Goal: Check status: Check status

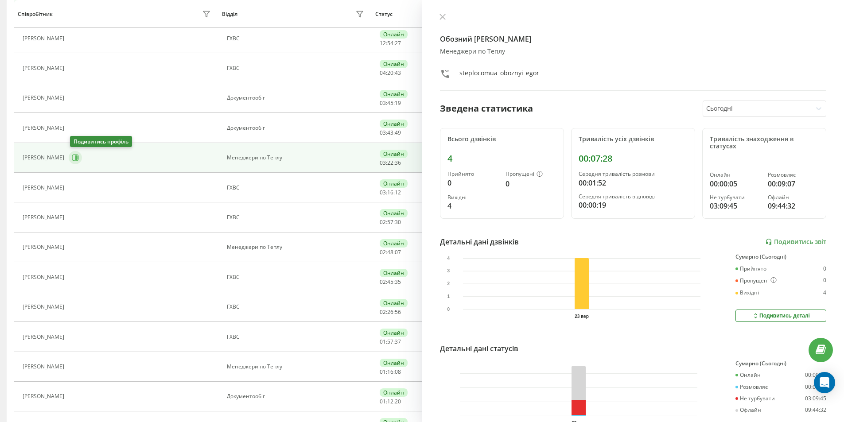
click at [79, 161] on icon at bounding box center [75, 157] width 7 height 7
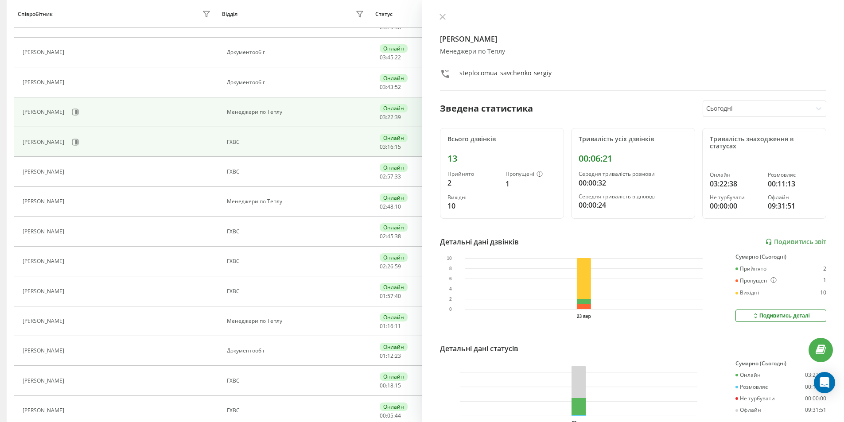
scroll to position [357, 0]
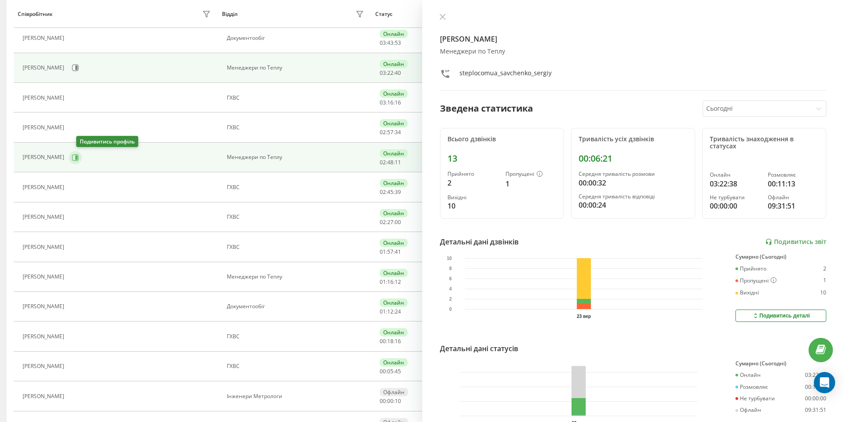
click at [78, 158] on icon at bounding box center [76, 157] width 2 height 4
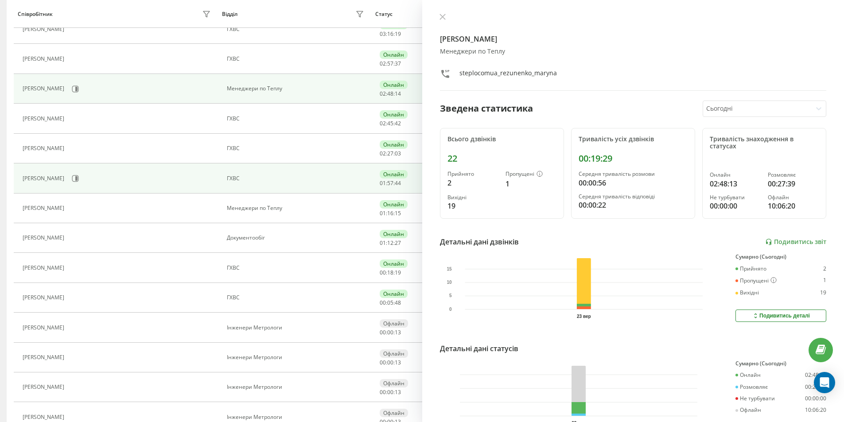
scroll to position [445, 0]
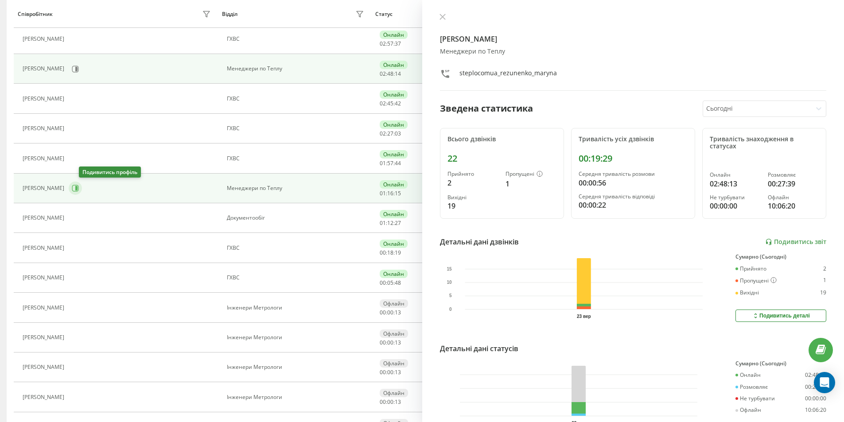
click at [78, 188] on icon at bounding box center [76, 188] width 2 height 4
